Goal: Information Seeking & Learning: Learn about a topic

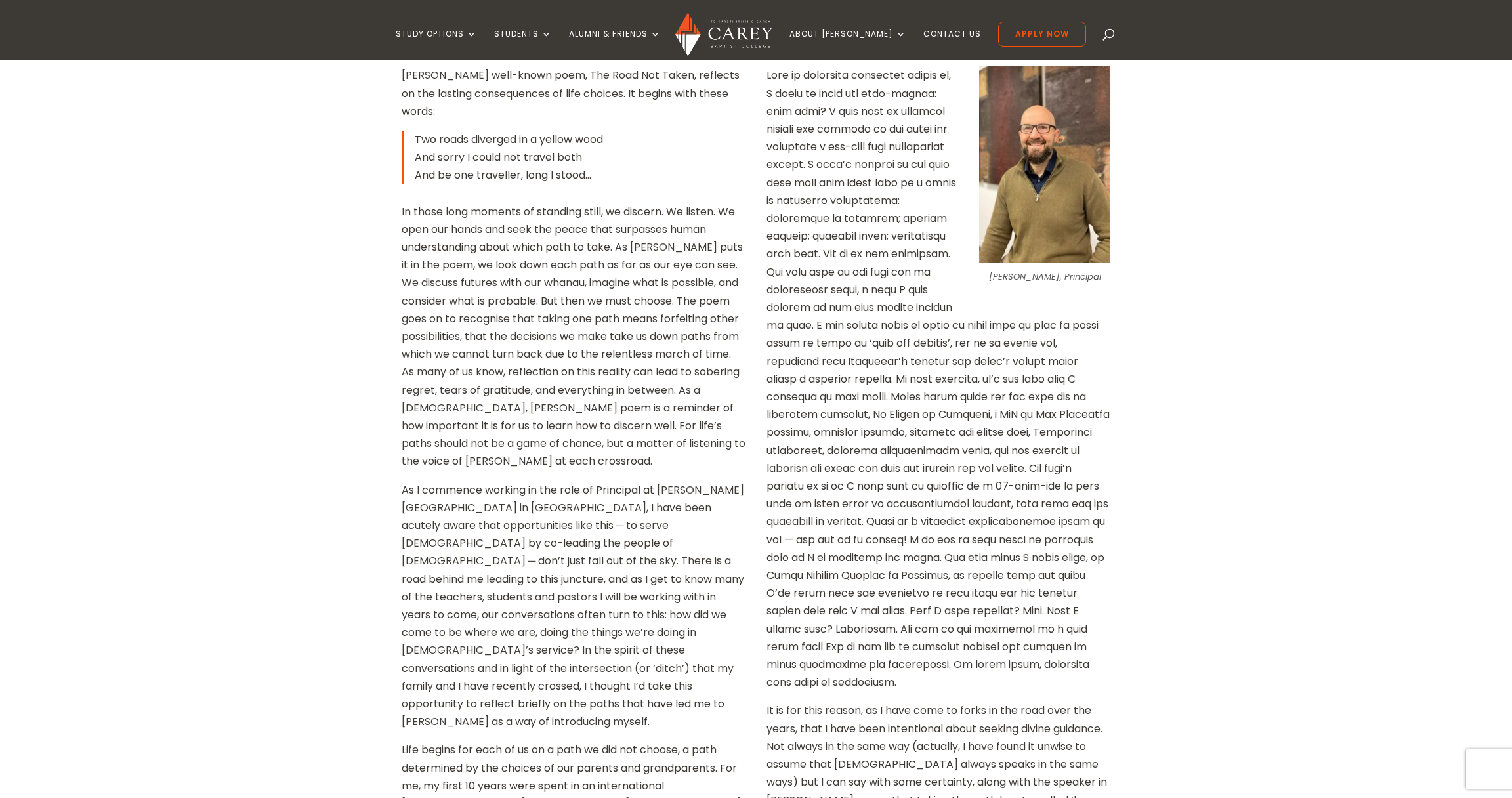
scroll to position [499, 0]
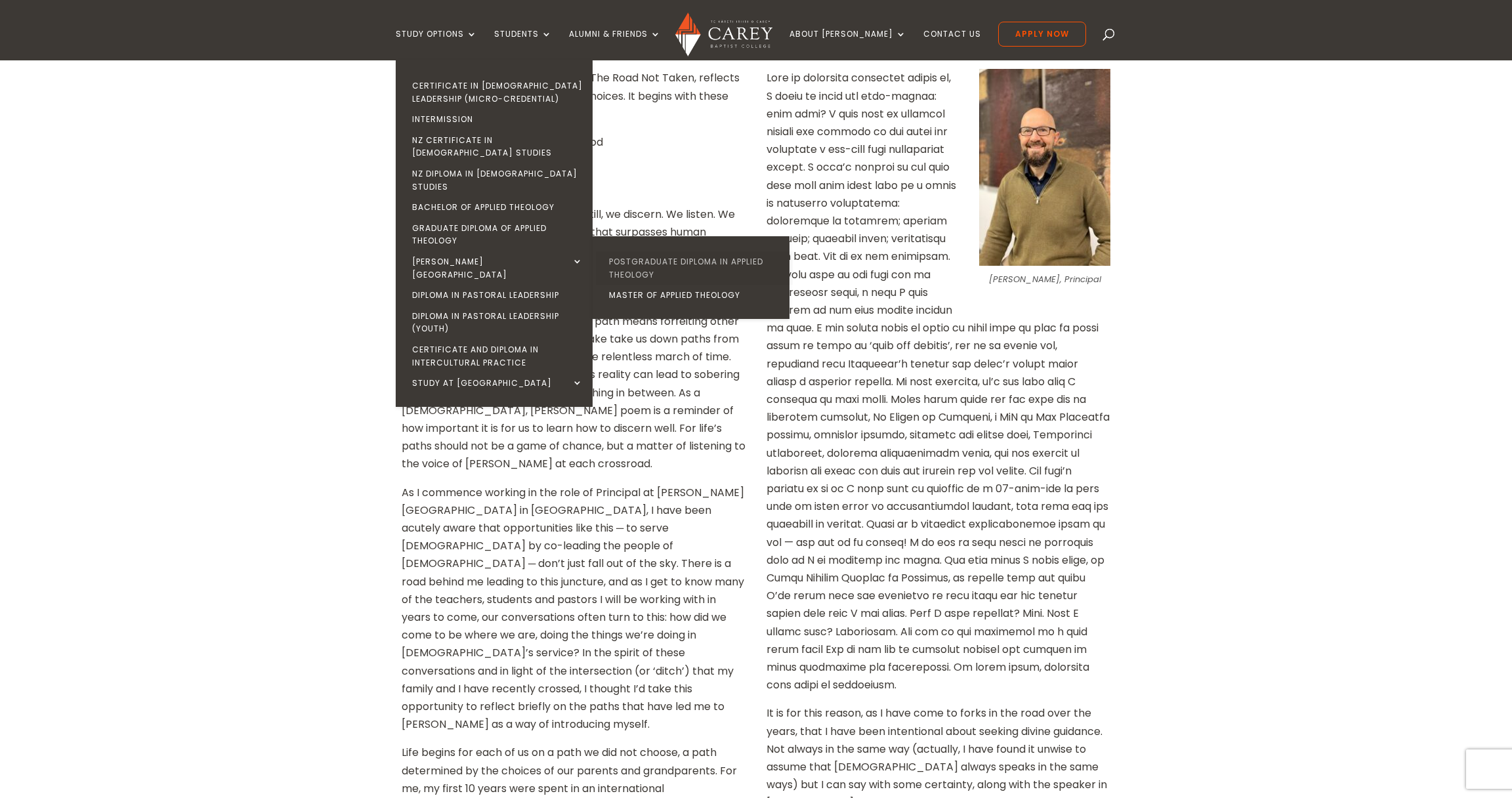
click at [665, 251] on link "Postgraduate Diploma in Applied Theology" at bounding box center [694, 268] width 197 height 34
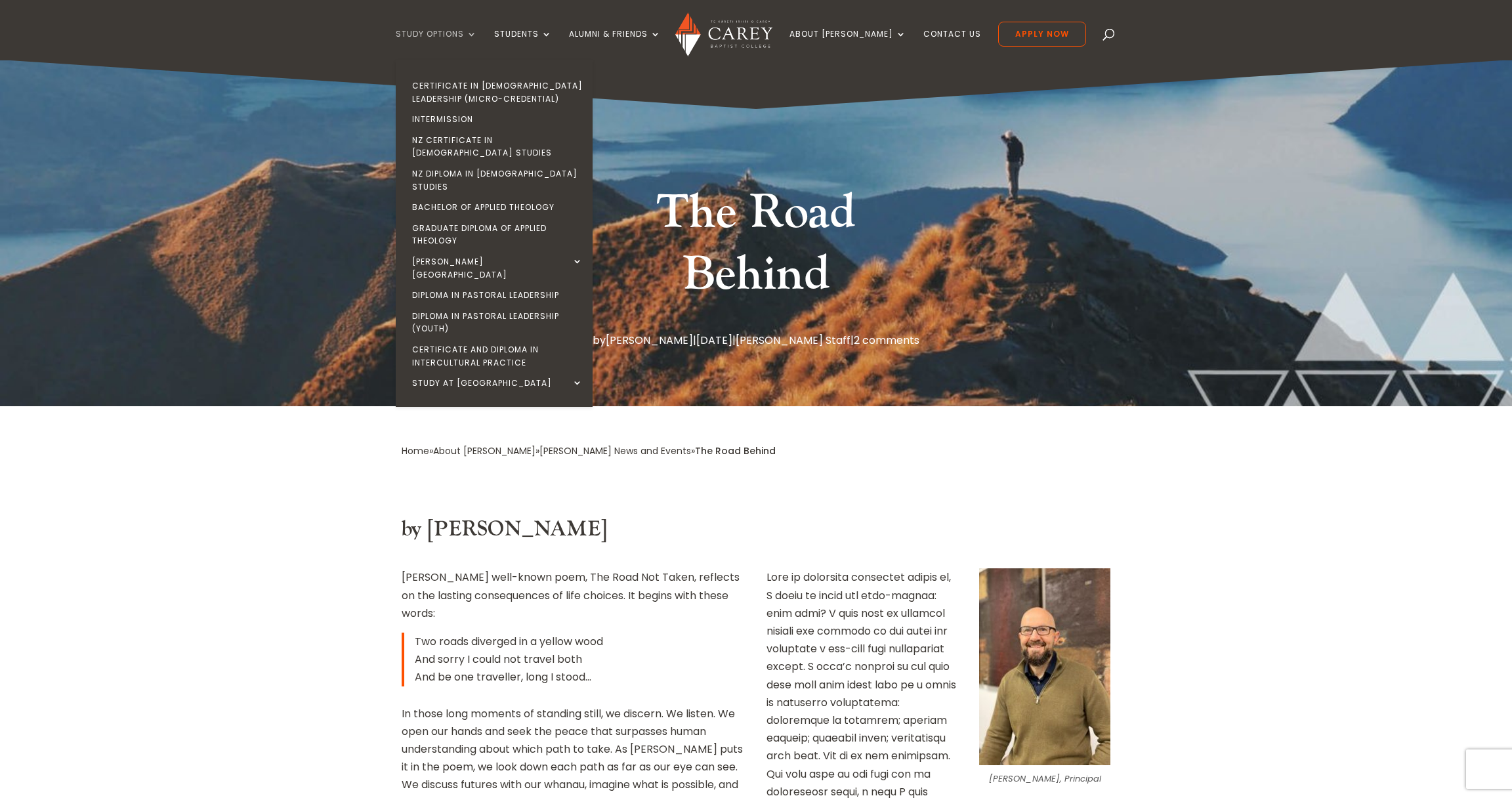
scroll to position [0, 0]
click at [487, 285] on link "Diploma in Pastoral Leadership" at bounding box center [497, 295] width 197 height 21
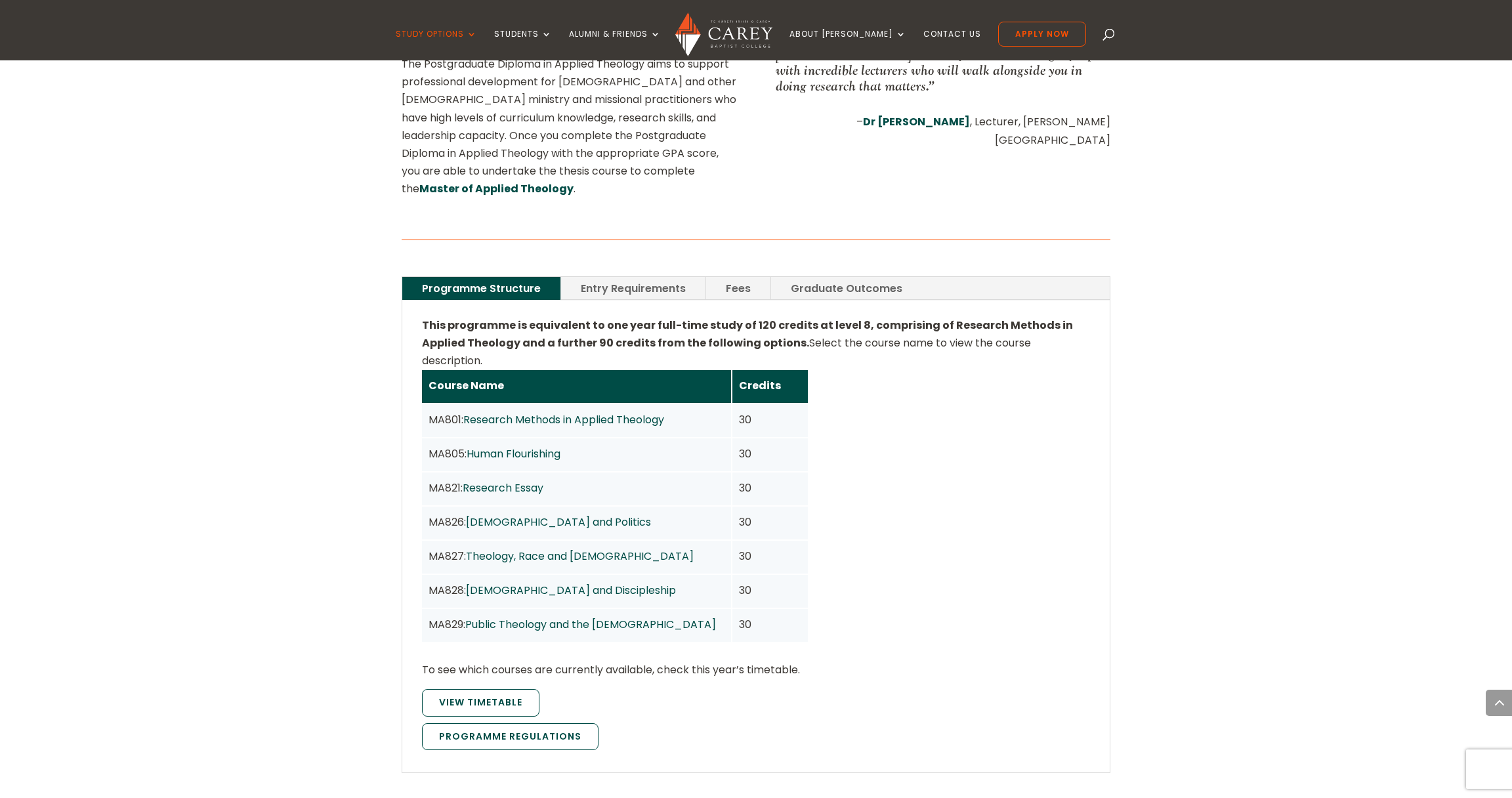
scroll to position [787, 0]
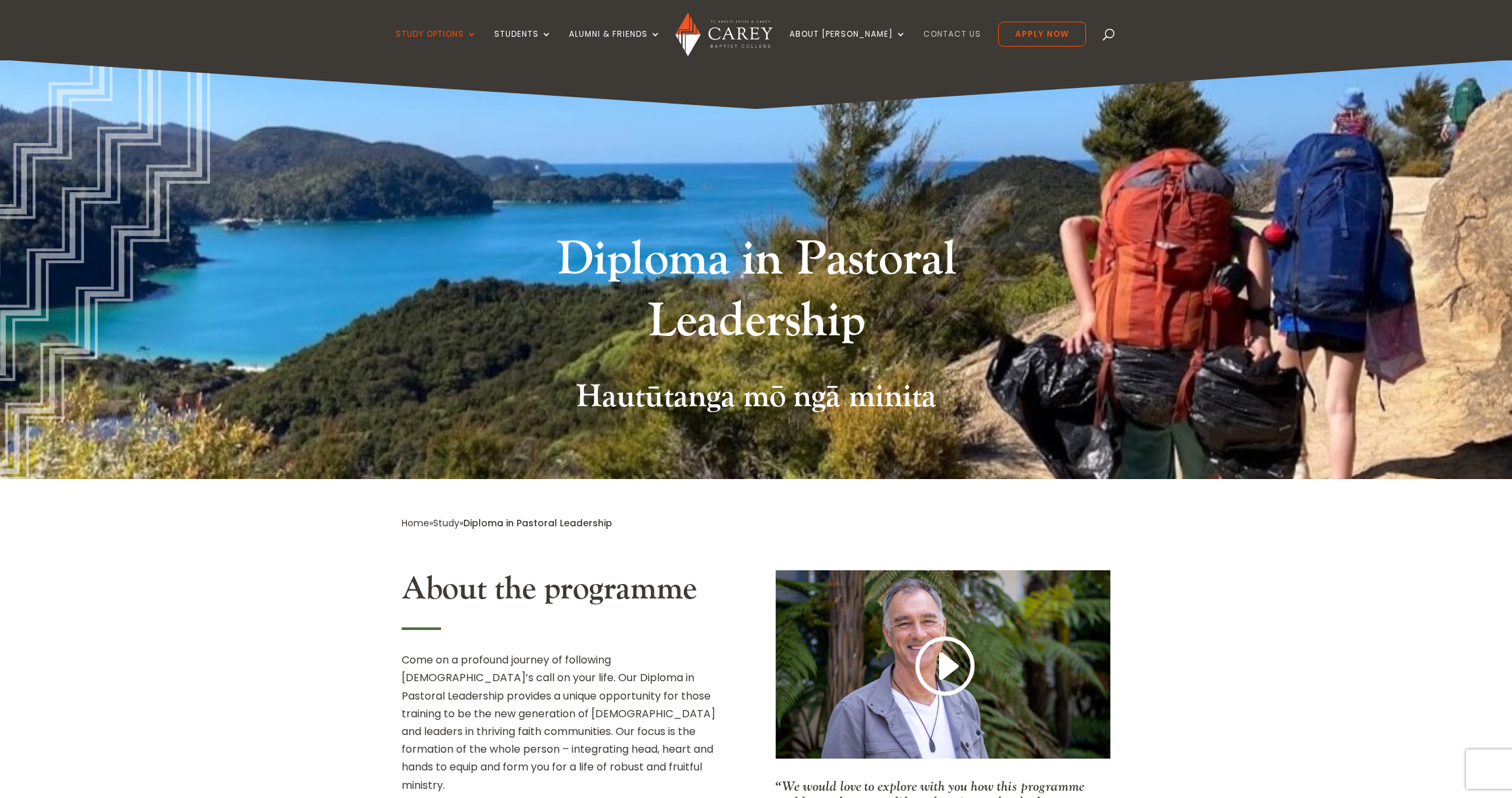
click at [927, 32] on link "Contact Us" at bounding box center [952, 45] width 58 height 31
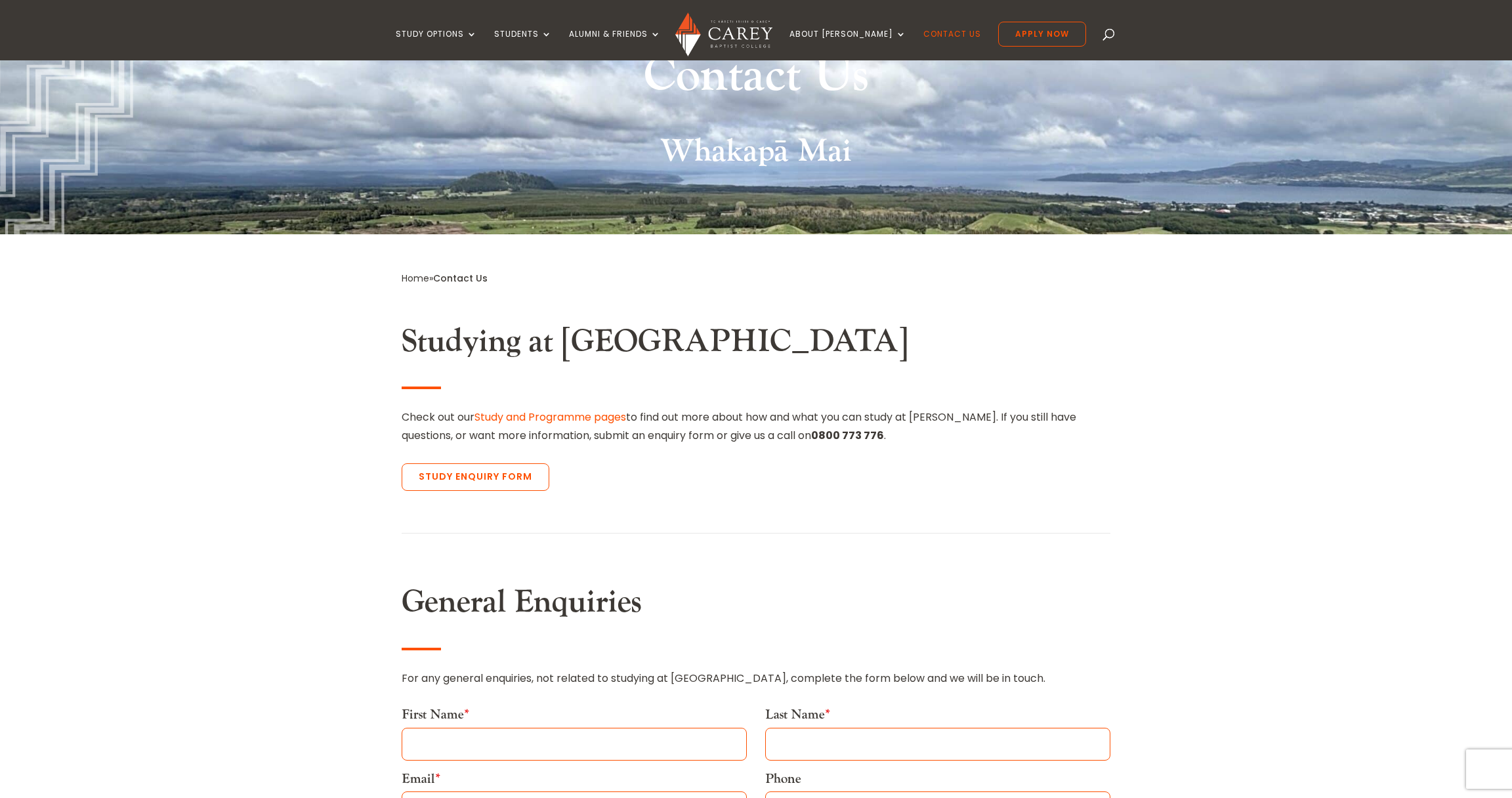
scroll to position [183, 0]
